Goal: Task Accomplishment & Management: Use online tool/utility

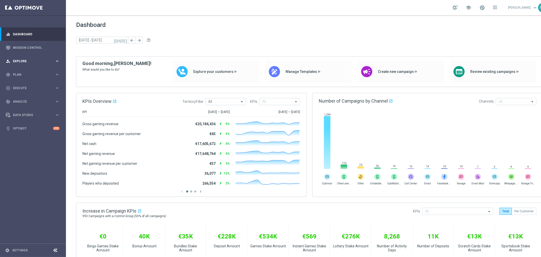
click at [17, 61] on span "Explore" at bounding box center [34, 61] width 42 height 3
click at [16, 61] on span "Explore" at bounding box center [34, 61] width 42 height 3
click at [25, 77] on div "gps_fixed Plan keyboard_arrow_right" at bounding box center [32, 74] width 65 height 13
click at [27, 84] on link "Target Groups" at bounding box center [33, 85] width 40 height 4
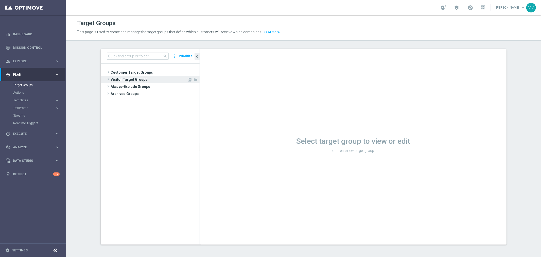
click at [107, 79] on span at bounding box center [108, 79] width 5 height 6
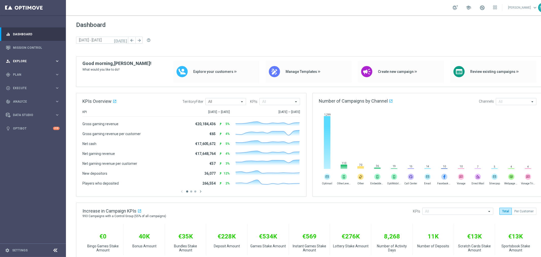
click at [22, 64] on div "person_search Explore keyboard_arrow_right" at bounding box center [32, 60] width 65 height 13
click at [27, 114] on span "Data Studio" at bounding box center [34, 114] width 42 height 3
click at [17, 251] on link "Settings" at bounding box center [19, 250] width 15 height 3
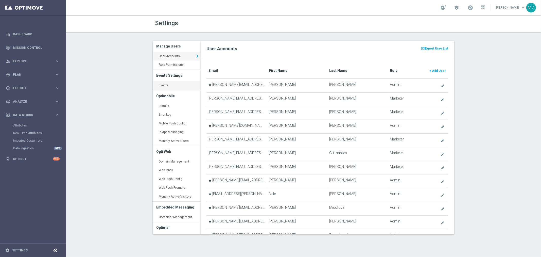
click at [169, 84] on link "Events keyboard_arrow_right" at bounding box center [177, 85] width 48 height 9
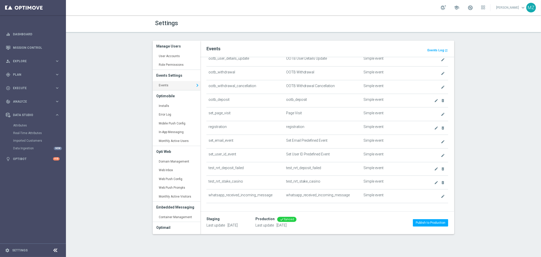
scroll to position [307, 0]
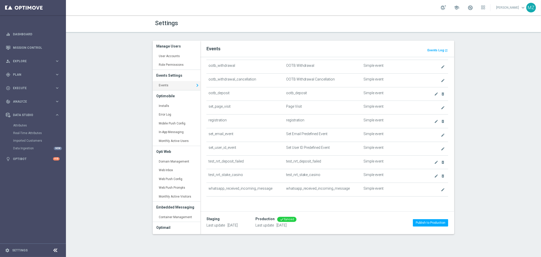
drag, startPoint x: 247, startPoint y: 161, endPoint x: 215, endPoint y: 164, distance: 31.9
click at [215, 164] on td "test_nrt_deposit_failed" at bounding box center [246, 162] width 78 height 14
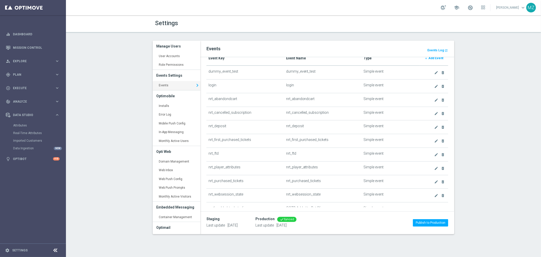
scroll to position [0, 0]
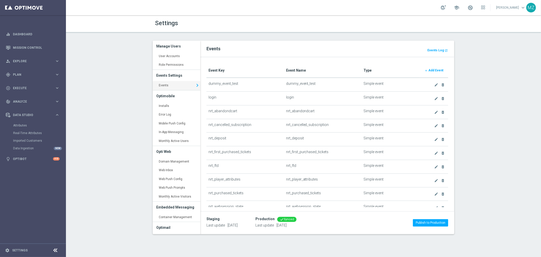
click at [440, 47] on h2 "Events" at bounding box center [328, 49] width 242 height 6
click at [440, 49] on b "Events Log" at bounding box center [436, 50] width 16 height 4
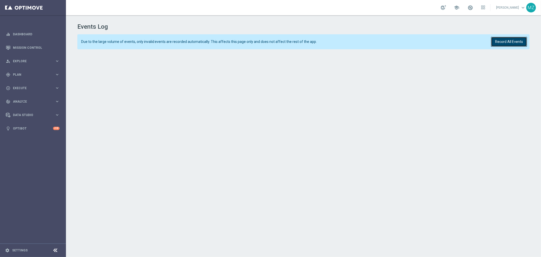
click at [501, 41] on button "Record All Events" at bounding box center [509, 42] width 36 height 10
